Goal: Information Seeking & Learning: Learn about a topic

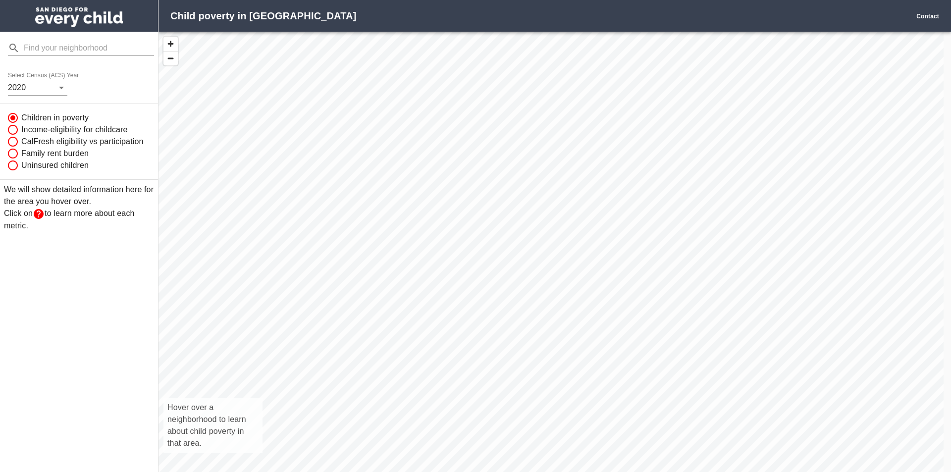
scroll to position [455, 777]
click at [61, 90] on body "Child poverty in [GEOGRAPHIC_DATA] Contact Select Census (ACS) Year [DATE] Chil…" at bounding box center [475, 236] width 951 height 472
click at [61, 90] on div at bounding box center [475, 236] width 951 height 472
click at [588, 376] on div "Hover over a neighborhood to learn about child poverty in that area." at bounding box center [550, 263] width 785 height 462
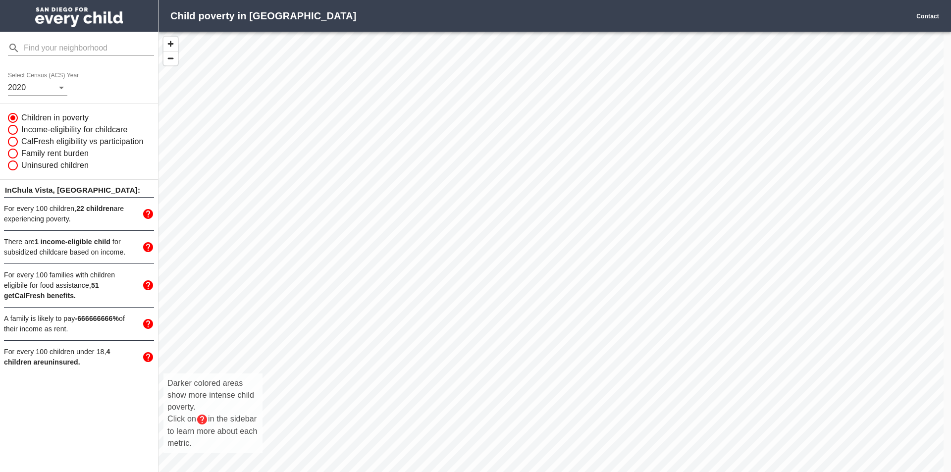
click at [505, 316] on div "Darker colored areas show more intense child poverty. Click on in the sidebar t…" at bounding box center [550, 263] width 785 height 462
click at [508, 310] on div "Darker colored areas show more intense child poverty. Click on in the sidebar t…" at bounding box center [550, 263] width 785 height 462
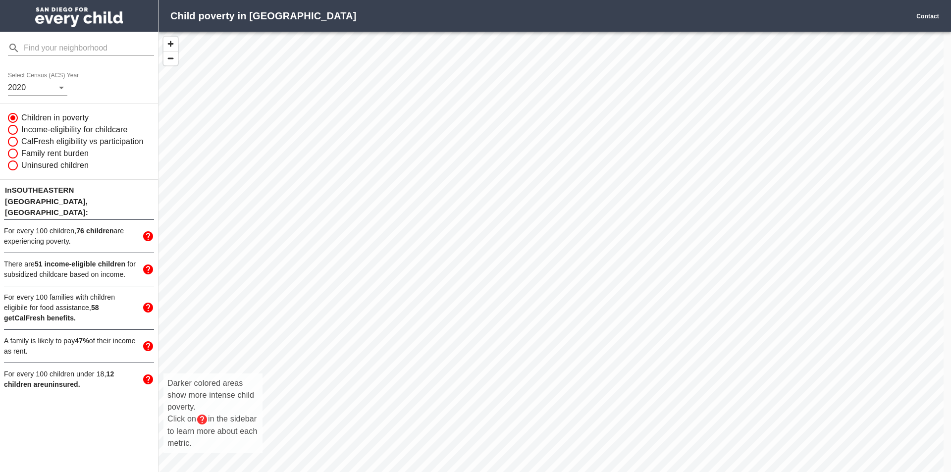
click at [496, 309] on div "Darker colored areas show more intense child poverty. Click on in the sidebar t…" at bounding box center [550, 263] width 785 height 462
click at [495, 299] on div "Darker colored areas show more intense child poverty. Click on in the sidebar t…" at bounding box center [550, 263] width 785 height 462
click at [503, 310] on div "Darker colored areas show more intense child poverty. Click on in the sidebar t…" at bounding box center [550, 263] width 785 height 462
click at [534, 332] on div "Darker colored areas show more intense child poverty. Click on in the sidebar t…" at bounding box center [550, 263] width 785 height 462
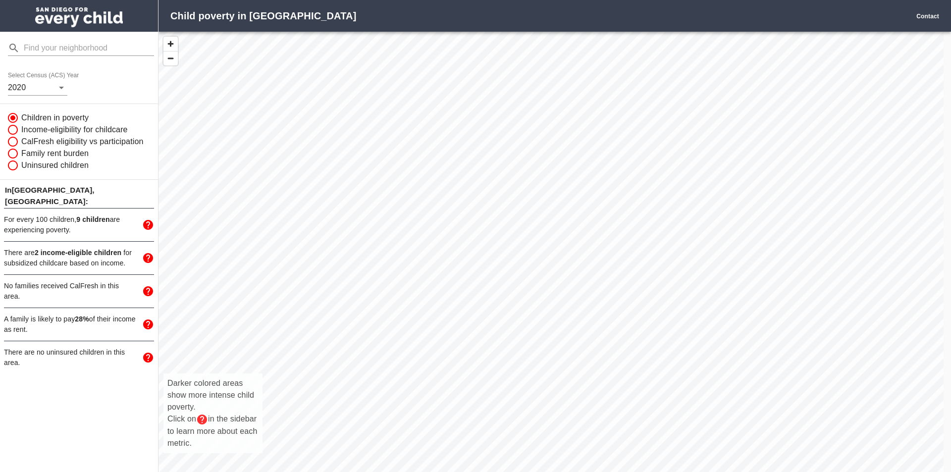
click at [807, 384] on div "Darker colored areas show more intense child poverty. Click on in the sidebar t…" at bounding box center [550, 263] width 785 height 462
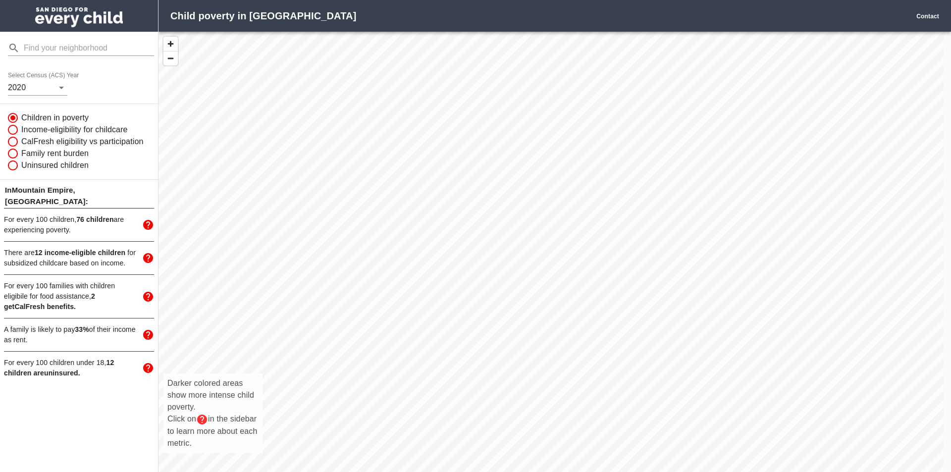
click at [498, 252] on div "Darker colored areas show more intense child poverty. Click on in the sidebar t…" at bounding box center [550, 263] width 785 height 462
